Goal: Task Accomplishment & Management: Use online tool/utility

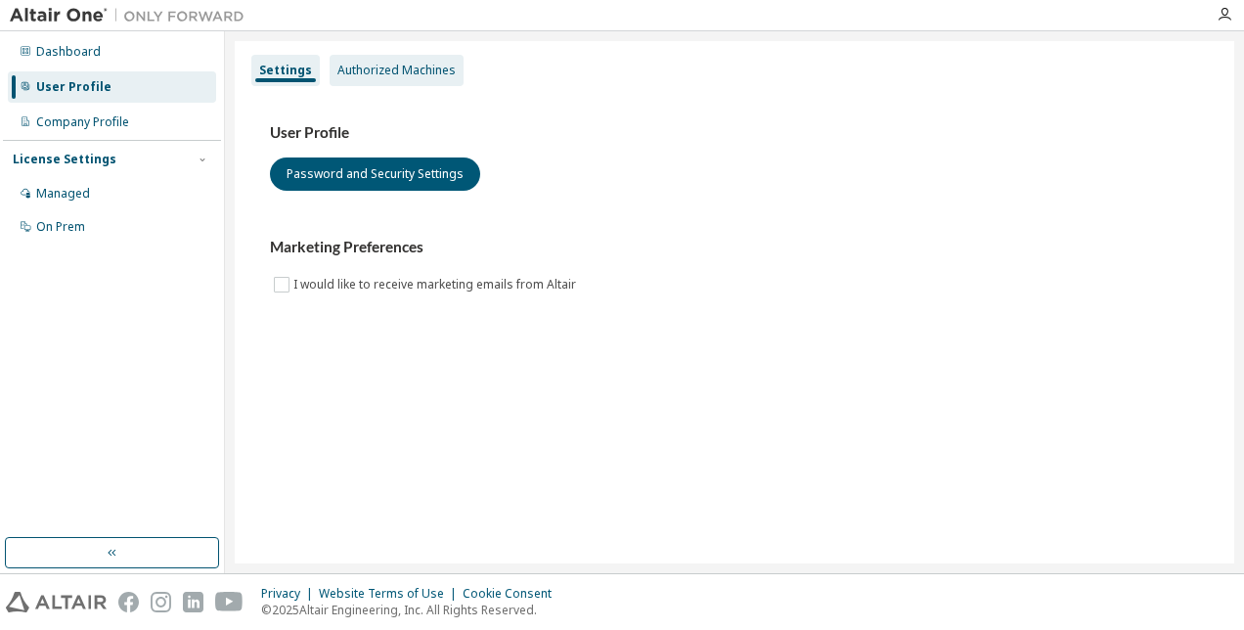
click at [407, 75] on div "Authorized Machines" at bounding box center [396, 71] width 118 height 16
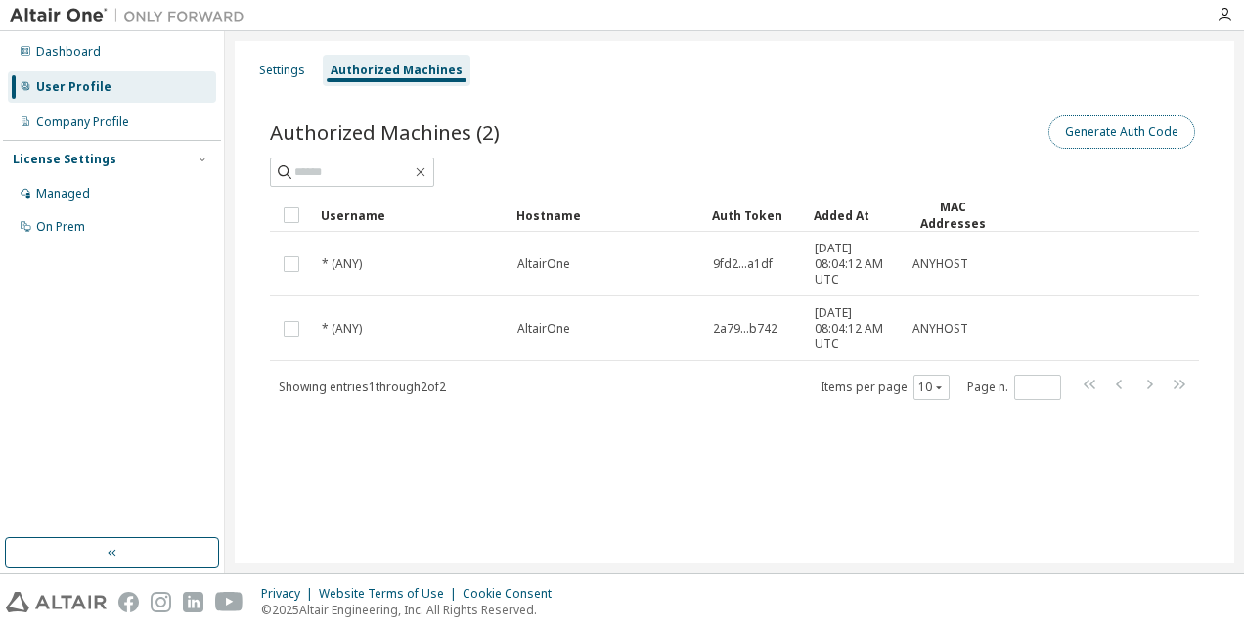
click at [1125, 137] on button "Generate Auth Code" at bounding box center [1121, 131] width 147 height 33
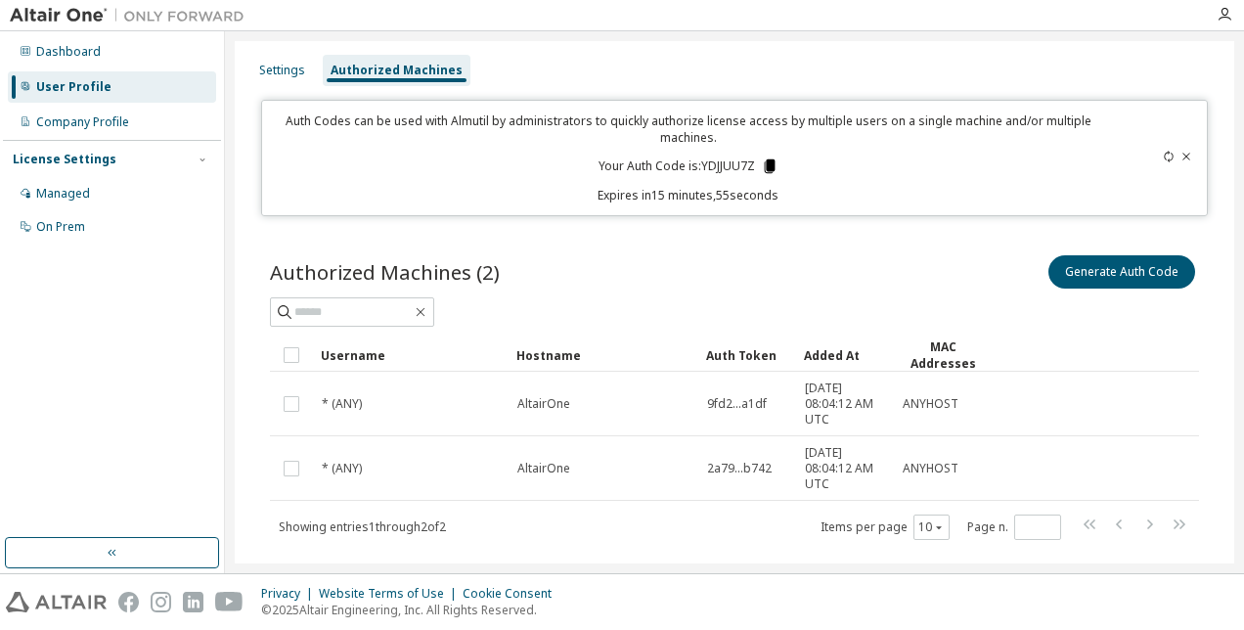
click at [766, 162] on icon at bounding box center [769, 166] width 11 height 14
